Goal: Task Accomplishment & Management: Use online tool/utility

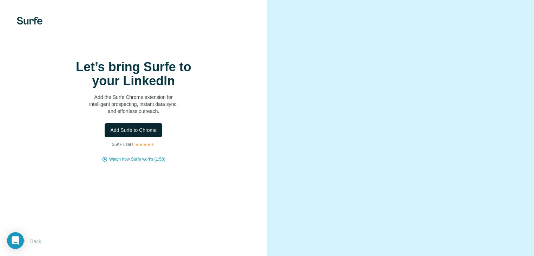
click at [140, 134] on span "Add Surfe to Chrome" at bounding box center [133, 130] width 46 height 7
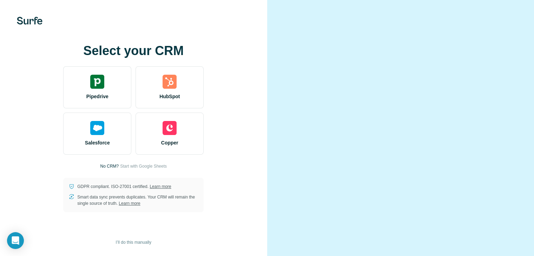
click at [336, 71] on video at bounding box center [401, 128] width 228 height 114
